Goal: Task Accomplishment & Management: Use online tool/utility

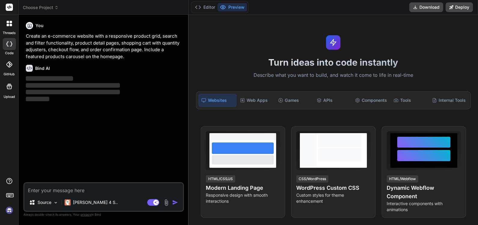
click at [6, 210] on img at bounding box center [9, 210] width 10 height 10
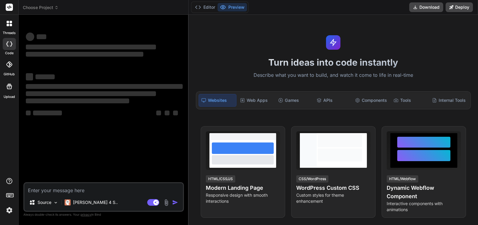
type textarea "x"
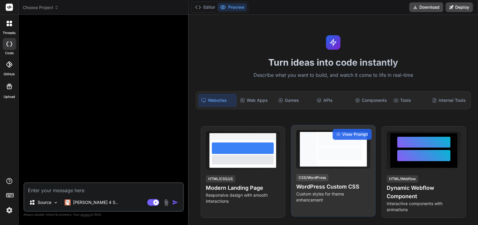
click at [338, 159] on div at bounding box center [340, 153] width 44 height 13
click at [350, 132] on span "View Prompt" at bounding box center [355, 134] width 26 height 6
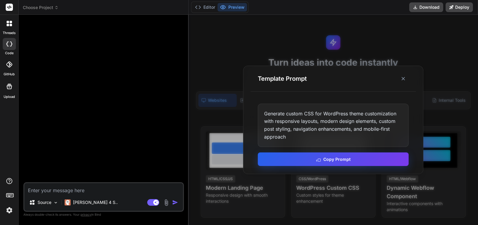
click at [359, 158] on button "Copy Prompt" at bounding box center [333, 159] width 151 height 14
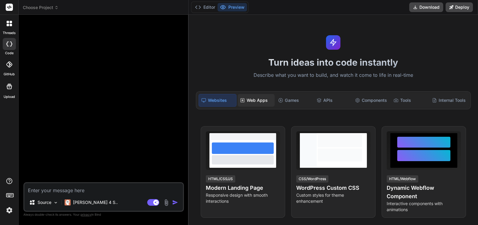
click at [252, 100] on div "Web Apps" at bounding box center [256, 100] width 37 height 13
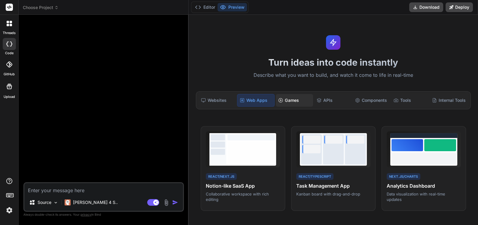
click at [290, 99] on div "Games" at bounding box center [294, 100] width 37 height 13
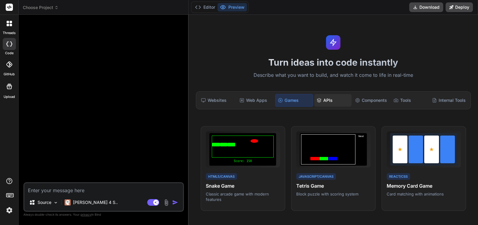
click at [330, 101] on div "APIs" at bounding box center [332, 100] width 37 height 13
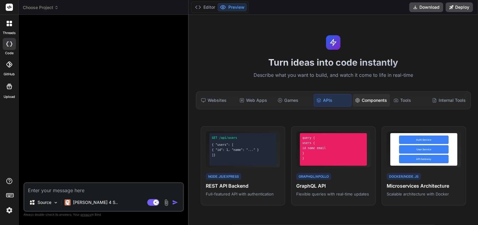
click at [374, 102] on div "Components" at bounding box center [371, 100] width 37 height 13
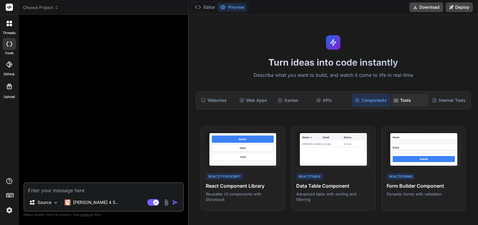
click at [402, 100] on div "Tools" at bounding box center [409, 100] width 37 height 13
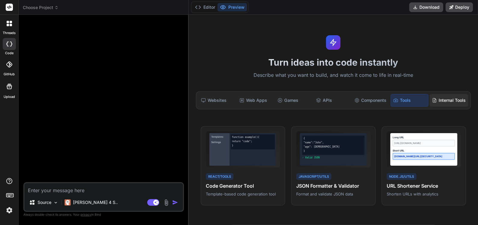
click at [450, 101] on div "Internal Tools" at bounding box center [449, 100] width 38 height 13
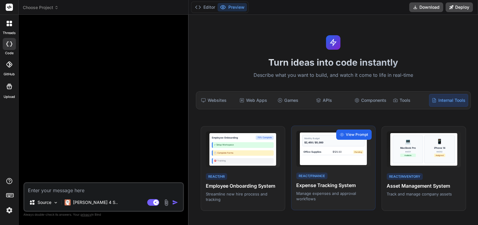
click at [356, 134] on span "View Prompt" at bounding box center [357, 134] width 22 height 5
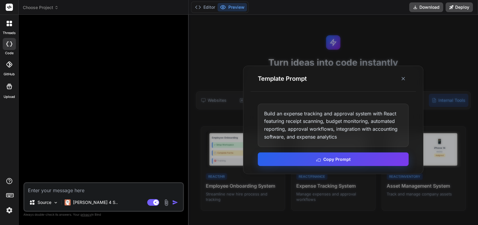
click at [345, 160] on button "Copy Prompt" at bounding box center [333, 159] width 151 height 14
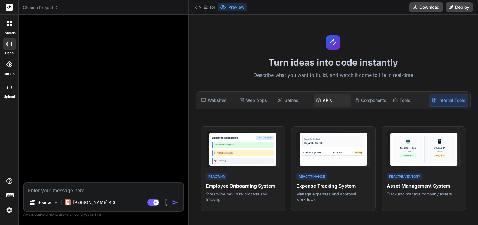
click at [325, 100] on div "APIs" at bounding box center [332, 100] width 37 height 13
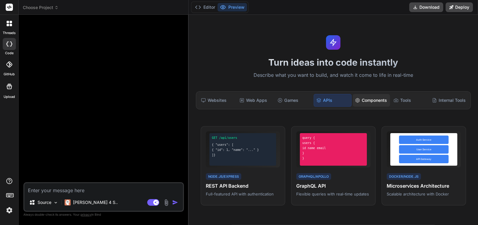
click at [369, 100] on div "Components" at bounding box center [371, 100] width 37 height 13
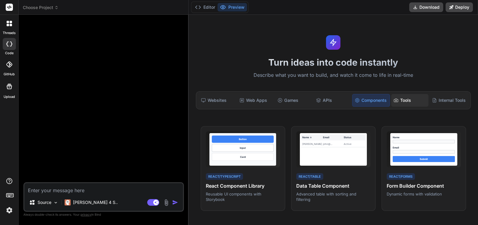
click at [403, 97] on div "Tools" at bounding box center [409, 100] width 37 height 13
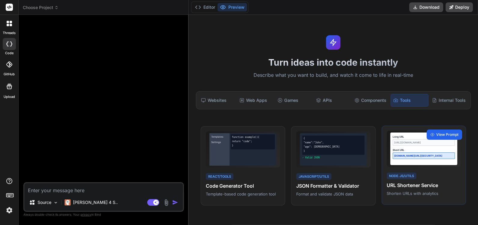
click at [441, 134] on span "View Prompt" at bounding box center [448, 134] width 22 height 5
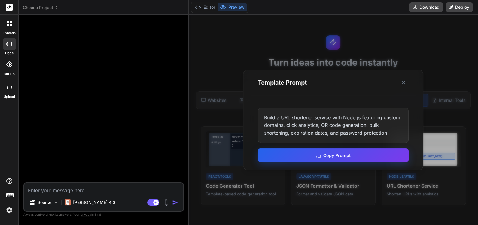
click at [347, 154] on button "Copy Prompt" at bounding box center [333, 155] width 151 height 14
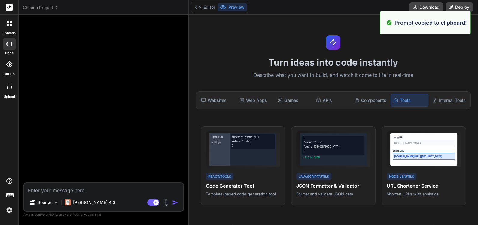
click at [108, 192] on textarea at bounding box center [103, 188] width 159 height 11
paste textarea "Build a URL shortener service with Node.js featuring custom domains, click anal…"
type textarea "Build a URL shortener service with Node.js featuring custom domains, click anal…"
type textarea "x"
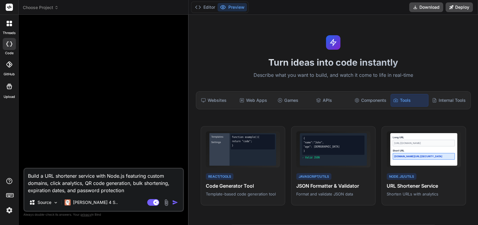
type textarea "Build a URL shortener service with Node.js featuring custom domains, click anal…"
click at [174, 201] on img "button" at bounding box center [175, 202] width 6 height 6
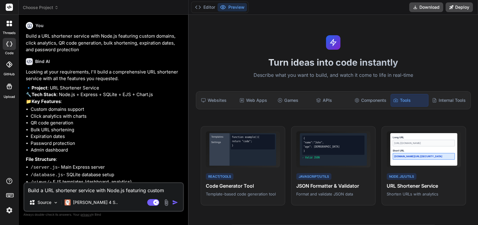
type textarea "x"
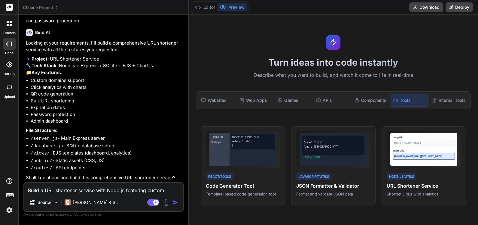
scroll to position [40, 0]
click at [87, 189] on textarea "Build a URL shortener service with Node.js featuring custom domains, click anal…" at bounding box center [103, 188] width 159 height 11
type textarea "y"
type textarea "x"
type textarea "ye"
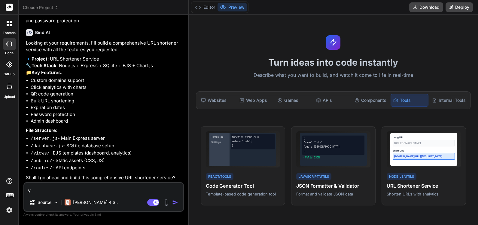
type textarea "x"
type textarea "yes"
type textarea "x"
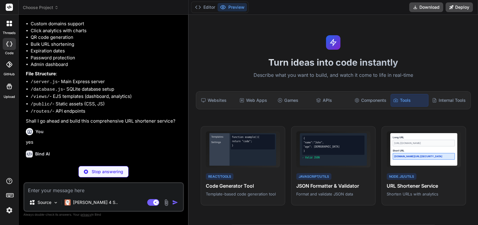
scroll to position [103, 0]
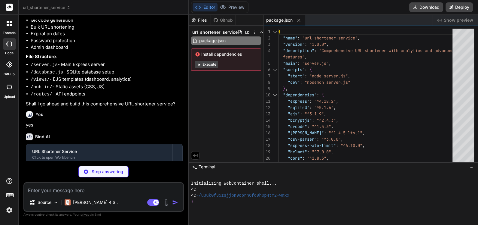
type textarea "x"
type textarea "module.exports = Database;"
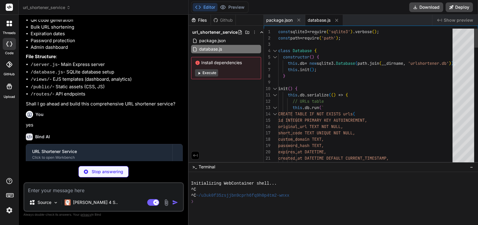
type textarea "x"
type textarea "console.log('\nShutting down gracefully...'); db.close(); process.exit(0); });"
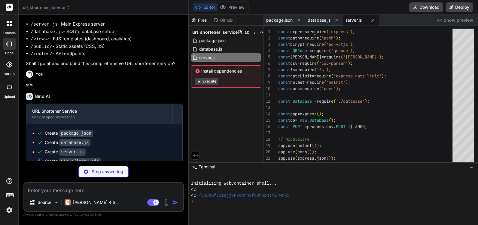
scroll to position [163, 0]
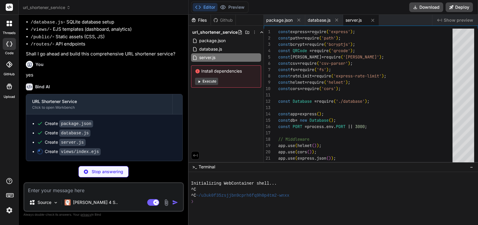
type textarea "x"
type textarea "<script src="/app.js"></script> </body> </html>"
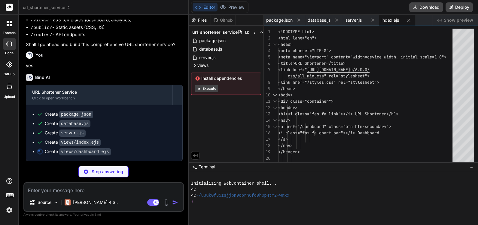
scroll to position [173, 0]
type textarea "x"
type textarea "<div id="qrCodeDisplay"></div> </div> </div> <script src="/dashboard.js"></scri…"
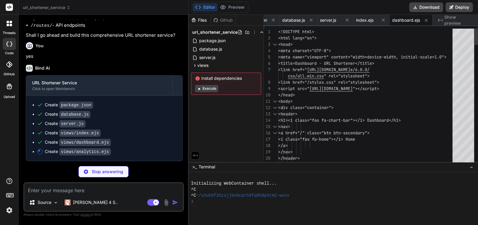
type textarea "x"
type textarea "}); </script> </body> </html>"
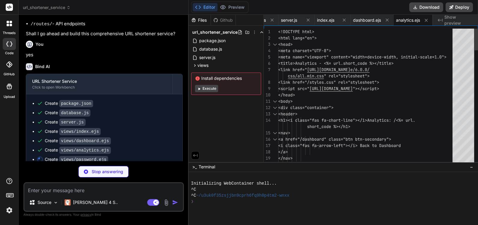
type textarea "x"
type textarea "</html>"
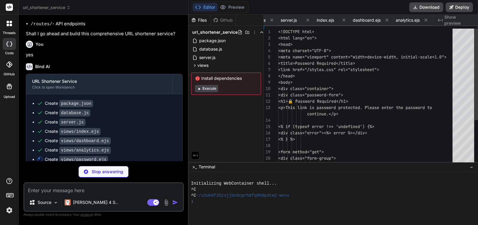
scroll to position [0, 106]
type textarea "x"
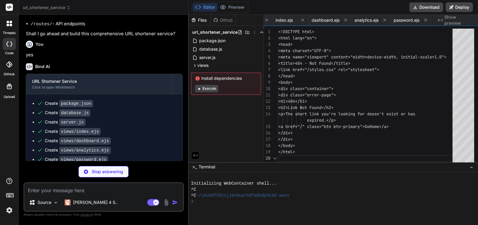
scroll to position [0, 142]
type textarea "x"
type textarea ".actions { flex-wrap: wrap; } }"
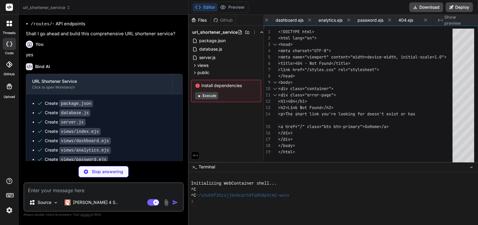
type textarea "x"
type textarea "bulkResult.innerHTML = `<p class="error">Error: ${error.message}</p>`; } }); } …"
type textarea "x"
type textarea "document.body.removeChild(textArea); alert('URL copied to clipboard!'); }); }"
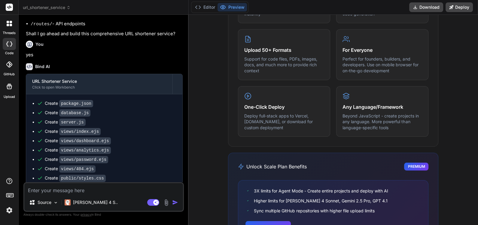
scroll to position [390, 0]
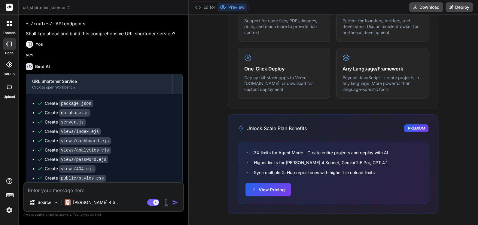
drag, startPoint x: 272, startPoint y: 189, endPoint x: 458, endPoint y: 88, distance: 211.2
click at [458, 88] on div "What makes IDE powerful Create from Images Upload mockups, screenshots, or sket…" at bounding box center [334, 64] width 290 height 324
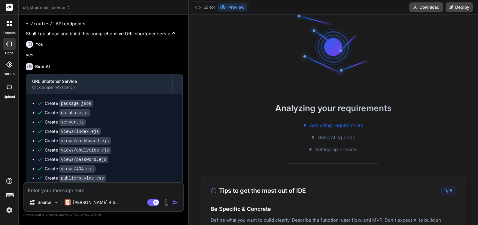
scroll to position [0, 0]
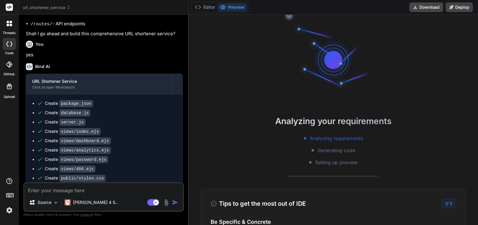
drag, startPoint x: 8, startPoint y: 211, endPoint x: 426, endPoint y: 84, distance: 436.8
click at [426, 84] on div "Analyzing your requirements Analyzing requirements Generating code Setting up p…" at bounding box center [334, 120] width 290 height 210
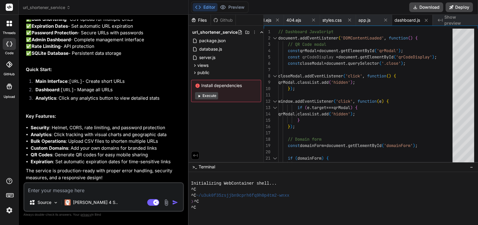
scroll to position [522, 0]
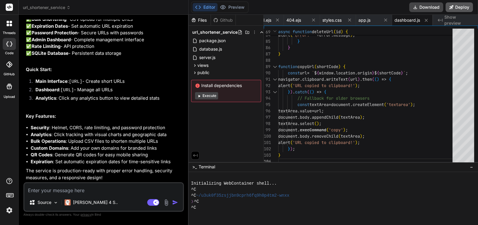
click at [464, 8] on button "Deploy" at bounding box center [459, 7] width 27 height 10
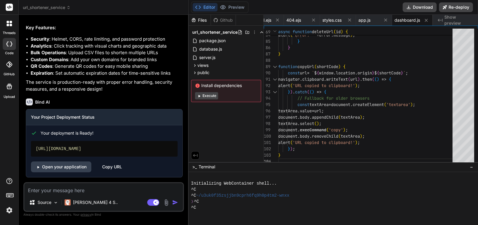
scroll to position [610, 0]
drag, startPoint x: 130, startPoint y: 150, endPoint x: 34, endPoint y: 149, distance: 96.2
click at [34, 149] on div "[URL][DOMAIN_NAME]" at bounding box center [104, 149] width 147 height 16
copy div "[URL][DOMAIN_NAME]"
click at [61, 167] on link "Open your application" at bounding box center [61, 166] width 60 height 11
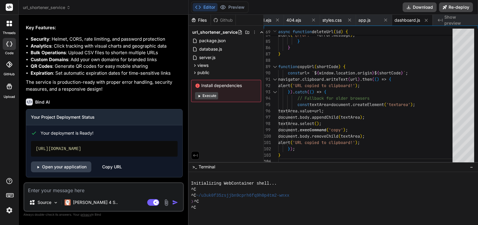
click at [211, 95] on button "Execute" at bounding box center [206, 95] width 23 height 7
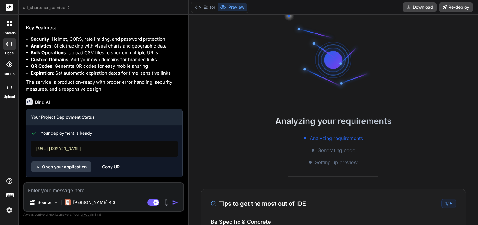
type textarea "x"
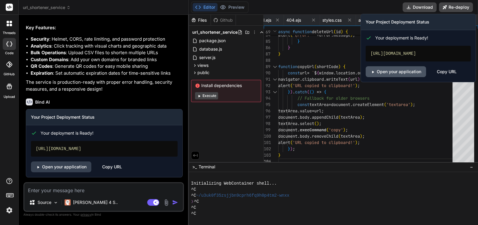
click at [401, 70] on link "Open your application" at bounding box center [396, 71] width 60 height 11
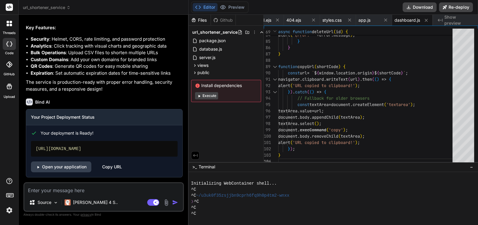
click at [73, 189] on textarea at bounding box center [103, 188] width 159 height 11
type textarea "I"
type textarea "x"
type textarea "I"
type textarea "x"
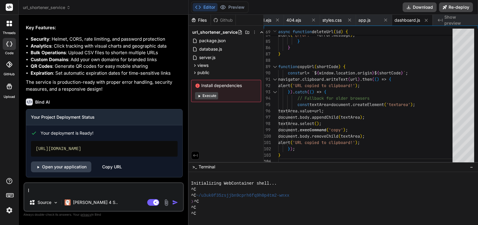
type textarea "I g"
type textarea "x"
type textarea "I ge"
type textarea "x"
type textarea "I get"
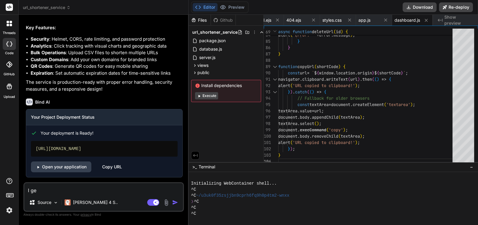
type textarea "x"
type textarea "I get"
type textarea "x"
type textarea "I get t"
type textarea "x"
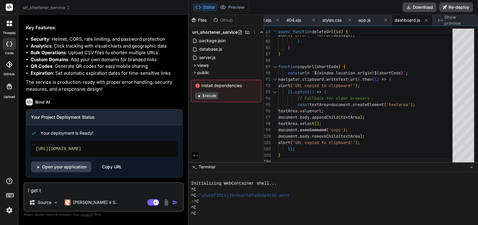
type textarea "I get th"
type textarea "x"
type textarea "I get the"
type textarea "x"
type textarea "I get the"
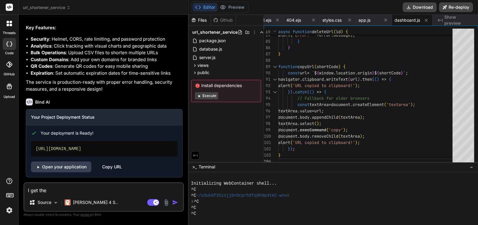
type textarea "x"
type textarea "I get the e"
type textarea "x"
type textarea "I get the er"
type textarea "x"
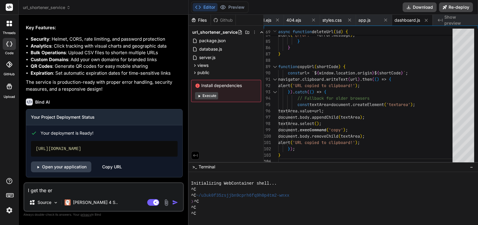
type textarea "I get the err"
type textarea "x"
type textarea "I get the erro"
type textarea "x"
type textarea "I get the error"
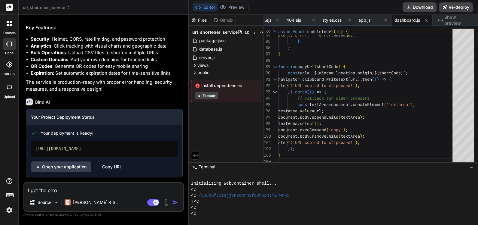
type textarea "x"
type textarea "I get the error"
type textarea "x"
type textarea "I get the error ""
type textarea "x"
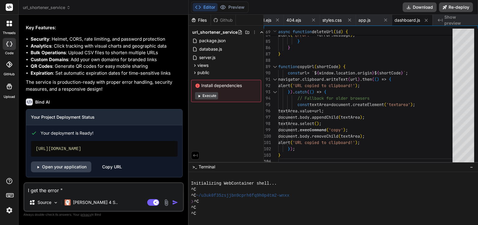
paste textarea "This Serverless Function has crashed"
type textarea "I get the error "This Serverless Function has crashed"
type textarea "x"
type textarea "I get the error "This Serverless Function has crashed""
type textarea "x"
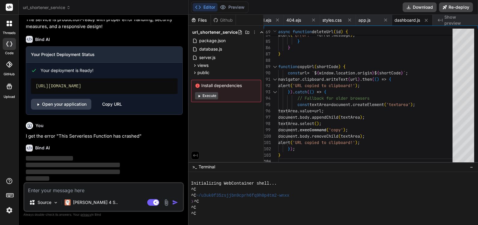
scroll to position [673, 0]
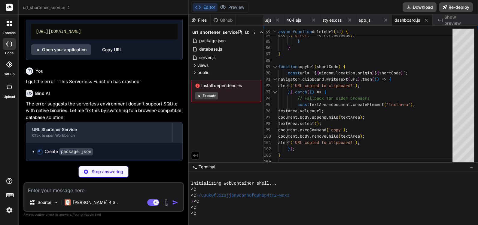
type textarea "x"
type textarea ""cors": "^2.8.5", "nodemon": "^3.0.1" } }"
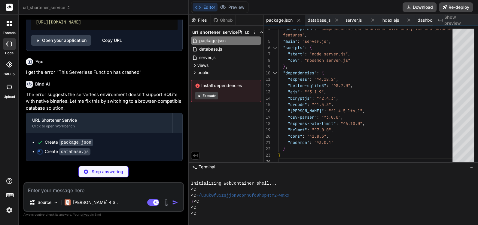
scroll to position [737, 0]
type textarea "x"
type textarea "} } module.exports = DatabaseManager;"
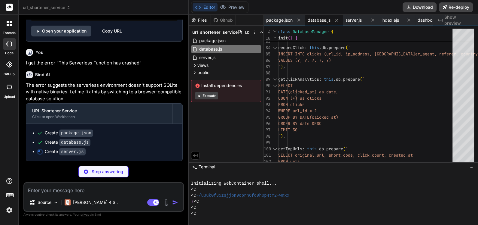
type textarea "x"
type textarea "process.on('SIGTERM', () => { console.log('SIGTERM received, shutting down grac…"
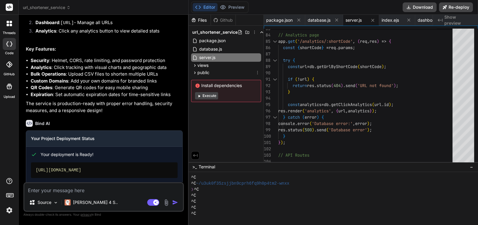
scroll to position [525, 0]
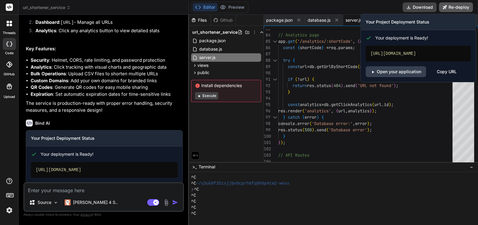
click at [455, 7] on button "Re-deploy" at bounding box center [456, 7] width 34 height 10
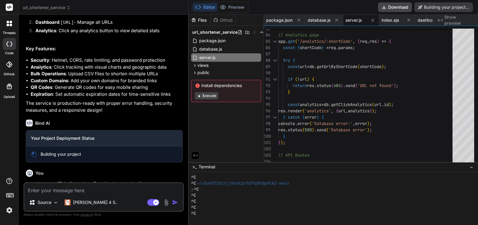
type textarea "x"
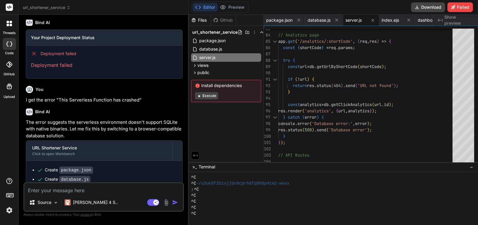
scroll to position [626, 0]
click at [128, 93] on div "You" at bounding box center [104, 88] width 157 height 7
drag, startPoint x: 78, startPoint y: 126, endPoint x: 29, endPoint y: 124, distance: 48.8
click at [29, 73] on div "Deployment failed Deployment failed" at bounding box center [104, 59] width 156 height 28
copy p "Deployment failed"
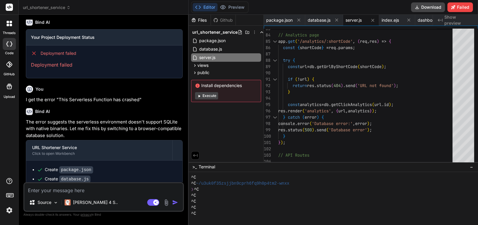
click at [43, 189] on textarea at bounding box center [103, 188] width 159 height 11
type textarea "f"
type textarea "x"
type textarea "fi"
type textarea "x"
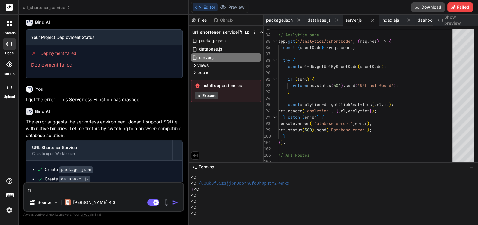
type textarea "fix"
type textarea "x"
type textarea "fix"
type textarea "x"
paste textarea "Deployment failed"
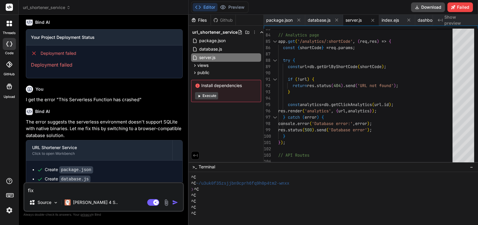
type textarea "fix Deployment failed"
type textarea "x"
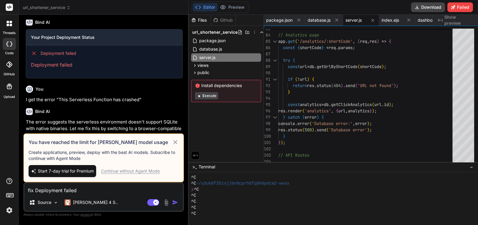
type textarea "fix Deployment failed"
click at [140, 171] on div "Continue without Agent Mode" at bounding box center [130, 171] width 59 height 6
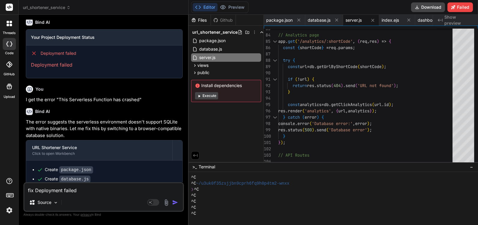
click at [175, 202] on img "button" at bounding box center [175, 202] width 6 height 6
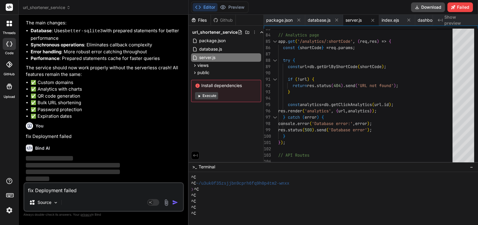
scroll to position [977, 0]
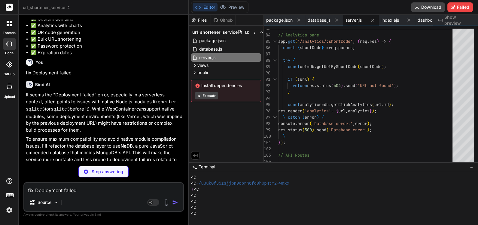
type textarea "x"
type textarea ""cors": "^2.8.5", "nodemon": "^3.0.1" } }"
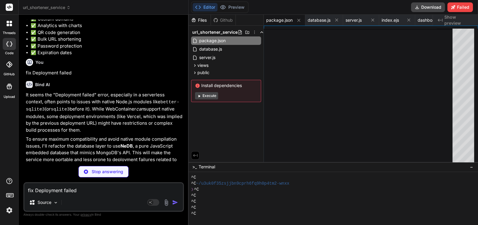
type textarea "x"
type textarea "module.exports = DatabaseManager;"
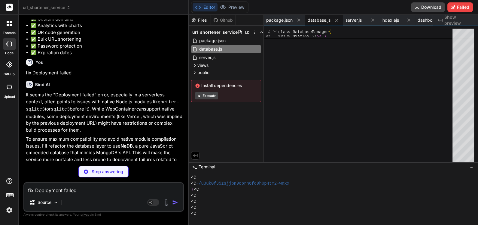
type textarea "x"
type textarea "});"
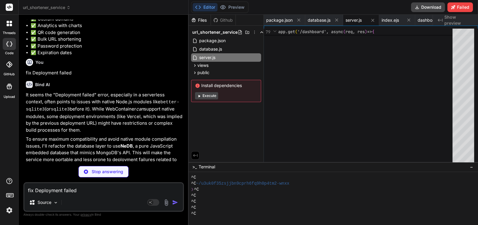
type textarea "x"
type textarea "<script src="/app.js"></script> </body> </html>"
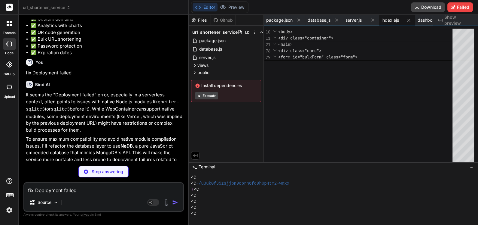
type textarea "x"
type textarea "<div id="qrCodeDisplay"></div> </div> </div> <script src="/dashboard.js"></scri…"
type textarea "x"
type textarea "}); </script> </body> </html>"
type textarea "x"
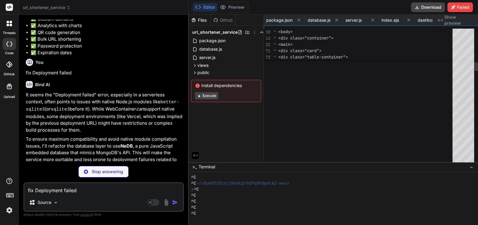
type textarea "</html>"
type textarea "x"
type textarea ".actions { flex-wrap: wrap;\n } }"
type textarea "x"
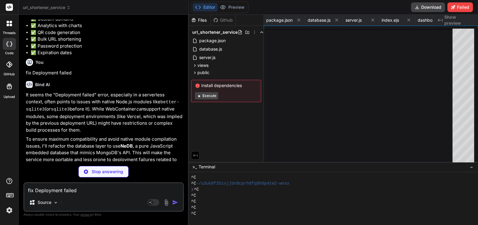
type textarea "bulkResult.innerHTML = `<p class="error">Error: ${error.message}</p>`; } }); } …"
type textarea "x"
type textarea "document.body.removeChild(textArea); alert('URL copied to clipboard!'); }); }"
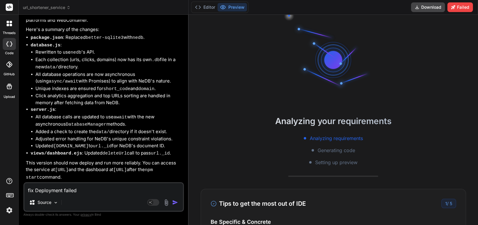
scroll to position [1411, 0]
type textarea "x"
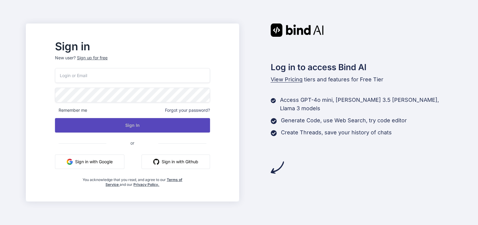
type input "[EMAIL_ADDRESS][DOMAIN_NAME]"
click at [147, 126] on button "Sign In" at bounding box center [132, 125] width 155 height 14
